Goal: Information Seeking & Learning: Learn about a topic

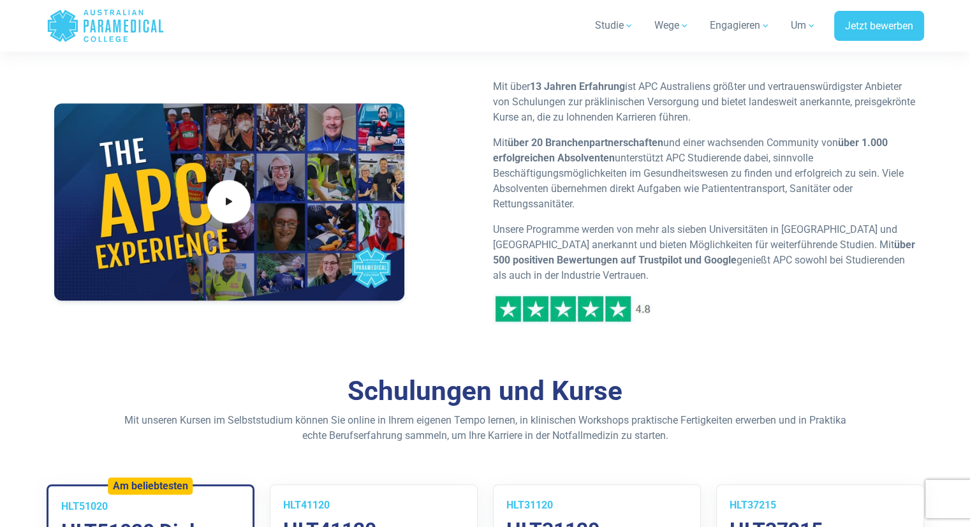
scroll to position [604, 0]
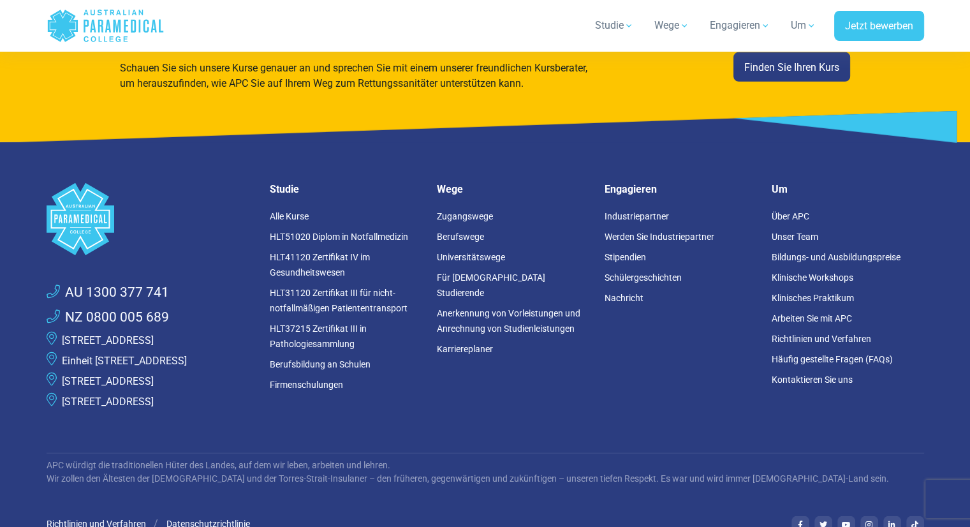
scroll to position [3655, 0]
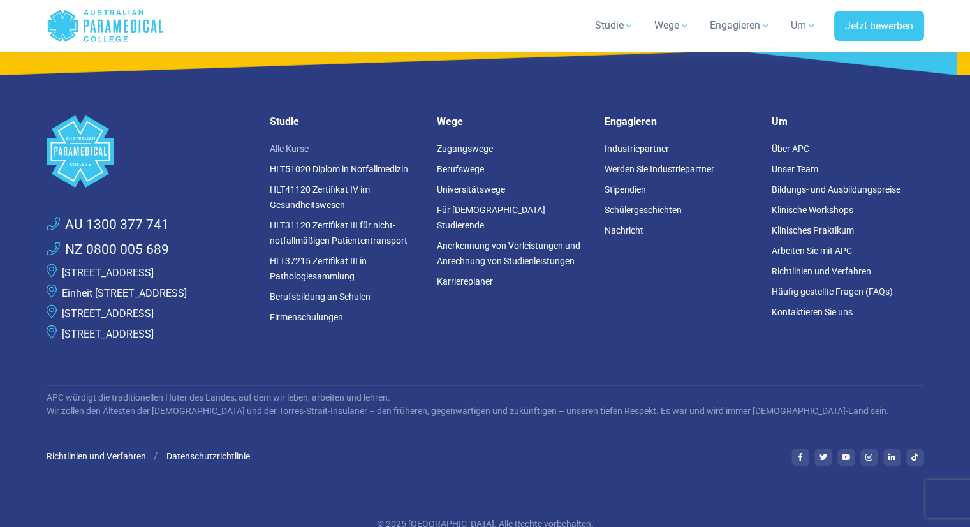
click at [296, 149] on font "Alle Kurse" at bounding box center [289, 148] width 39 height 10
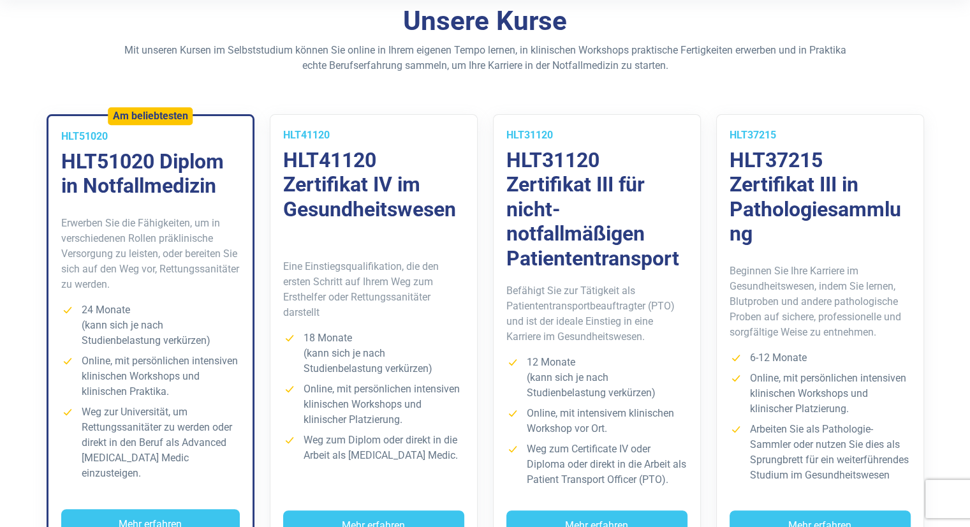
scroll to position [382, 0]
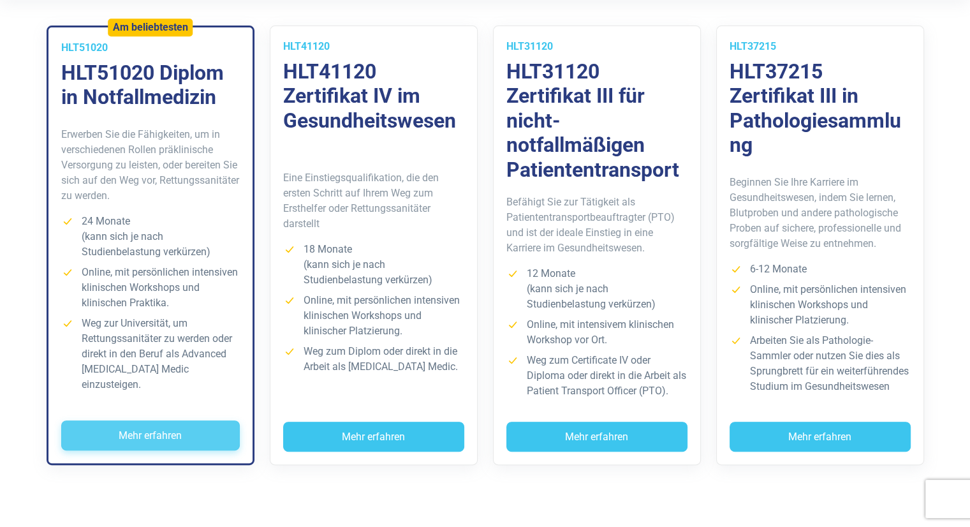
click at [180, 434] on font "Mehr erfahren" at bounding box center [150, 435] width 63 height 12
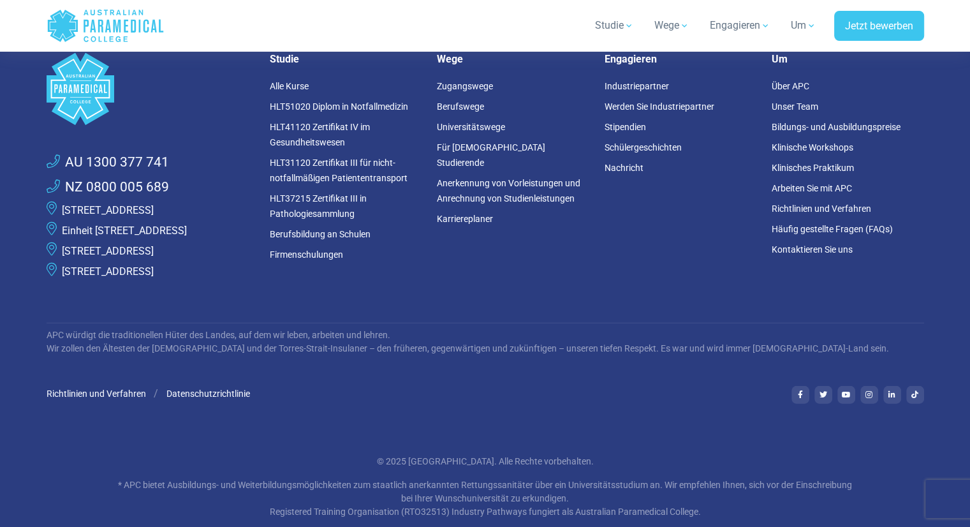
scroll to position [8744, 0]
